Goal: Information Seeking & Learning: Learn about a topic

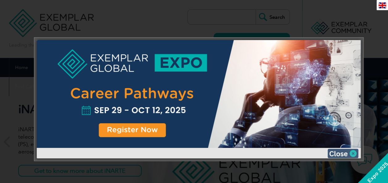
click at [347, 153] on img at bounding box center [342, 153] width 31 height 9
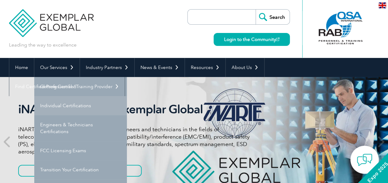
click at [59, 102] on link "Individual Certifications" at bounding box center [80, 105] width 93 height 19
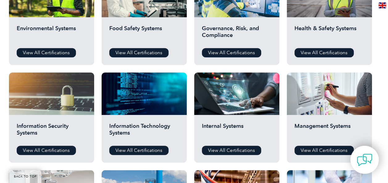
scroll to position [259, 0]
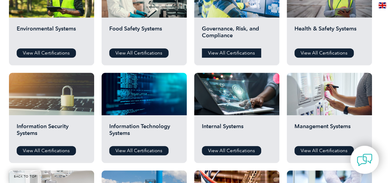
click at [216, 52] on link "View All Certifications" at bounding box center [231, 52] width 59 height 9
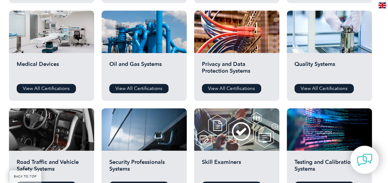
click at [296, 64] on h2 "Quality Systems" at bounding box center [329, 70] width 70 height 19
click at [309, 90] on link "View All Certifications" at bounding box center [323, 88] width 59 height 9
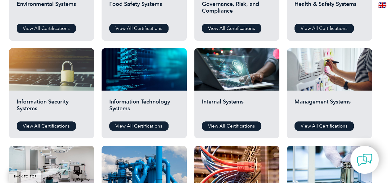
scroll to position [271, 0]
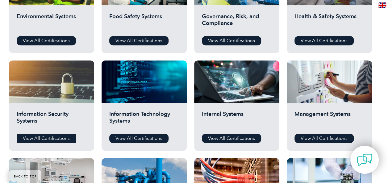
click at [52, 138] on link "View All Certifications" at bounding box center [46, 138] width 59 height 9
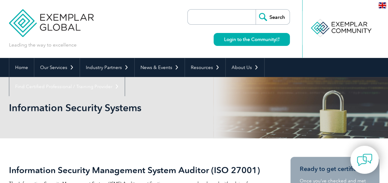
click at [203, 18] on input "search" at bounding box center [223, 17] width 65 height 15
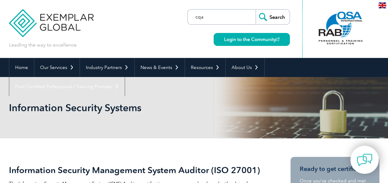
type input "cqa"
click at [271, 14] on input "Search" at bounding box center [273, 17] width 34 height 15
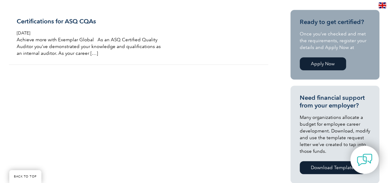
scroll to position [148, 0]
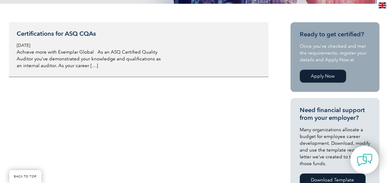
click at [83, 33] on h3 "Certifications for ASQ CQAs" at bounding box center [90, 34] width 146 height 8
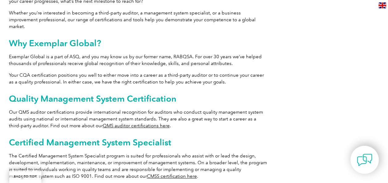
scroll to position [284, 0]
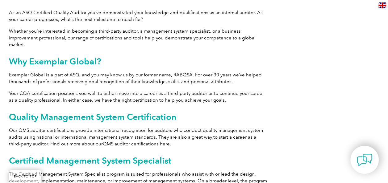
click at [135, 141] on link "QMS auditor certifications here" at bounding box center [136, 144] width 67 height 6
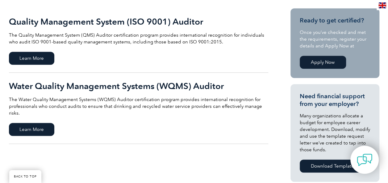
scroll to position [148, 0]
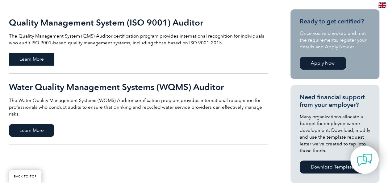
click at [37, 60] on span "Learn More" at bounding box center [31, 59] width 45 height 13
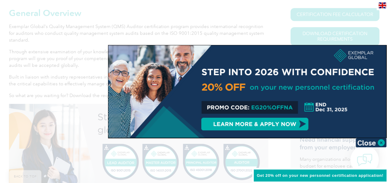
scroll to position [148, 0]
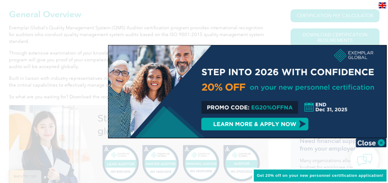
click at [278, 126] on div at bounding box center [247, 91] width 278 height 93
